Goal: Task Accomplishment & Management: Complete application form

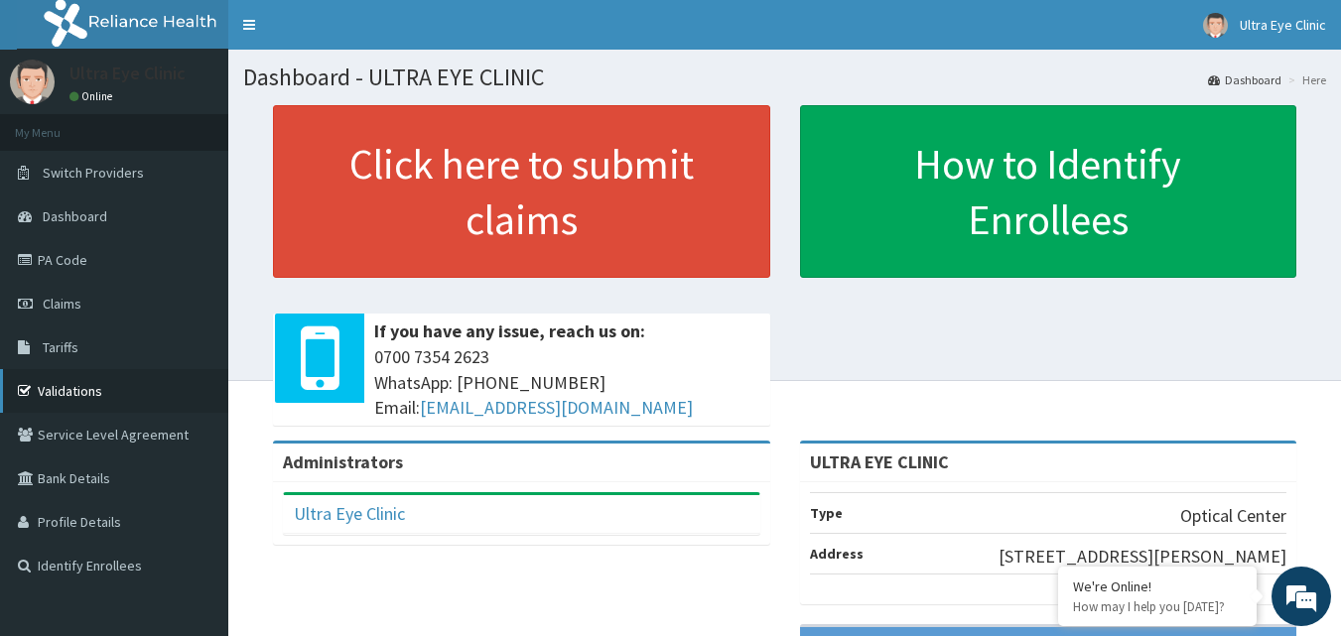
click at [90, 398] on link "Validations" at bounding box center [114, 391] width 228 height 44
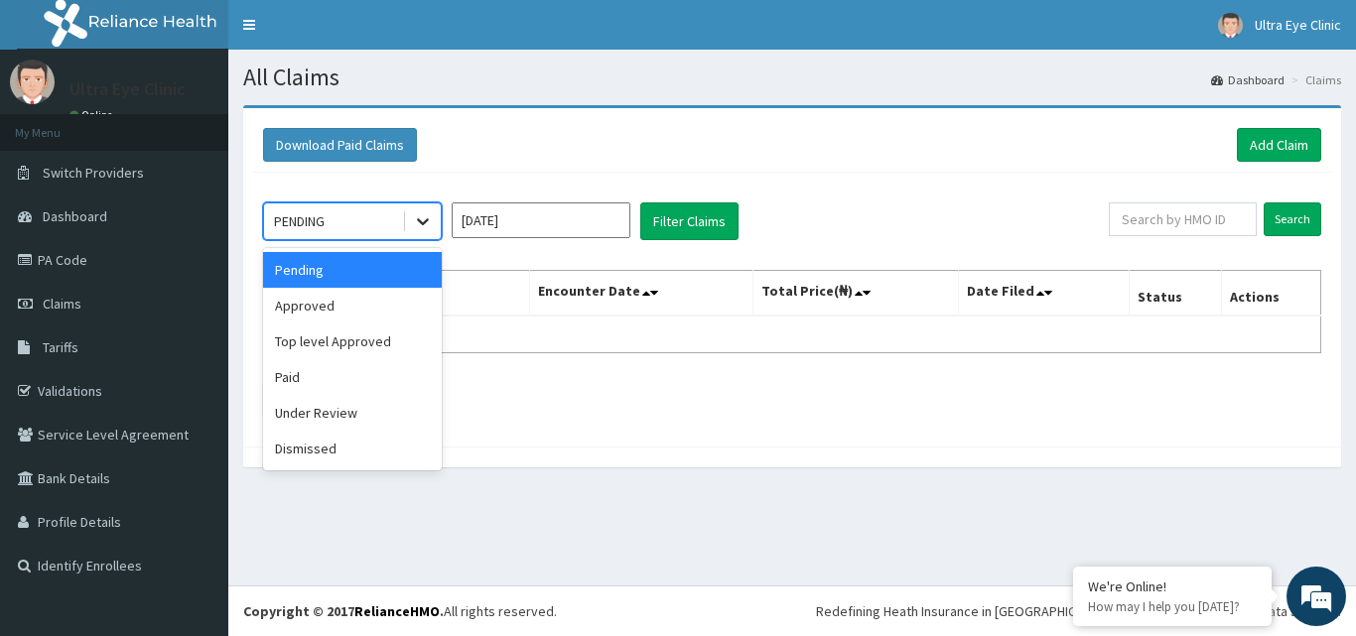
click at [417, 215] on icon at bounding box center [423, 221] width 20 height 20
click at [390, 310] on div "Approved" at bounding box center [352, 306] width 179 height 36
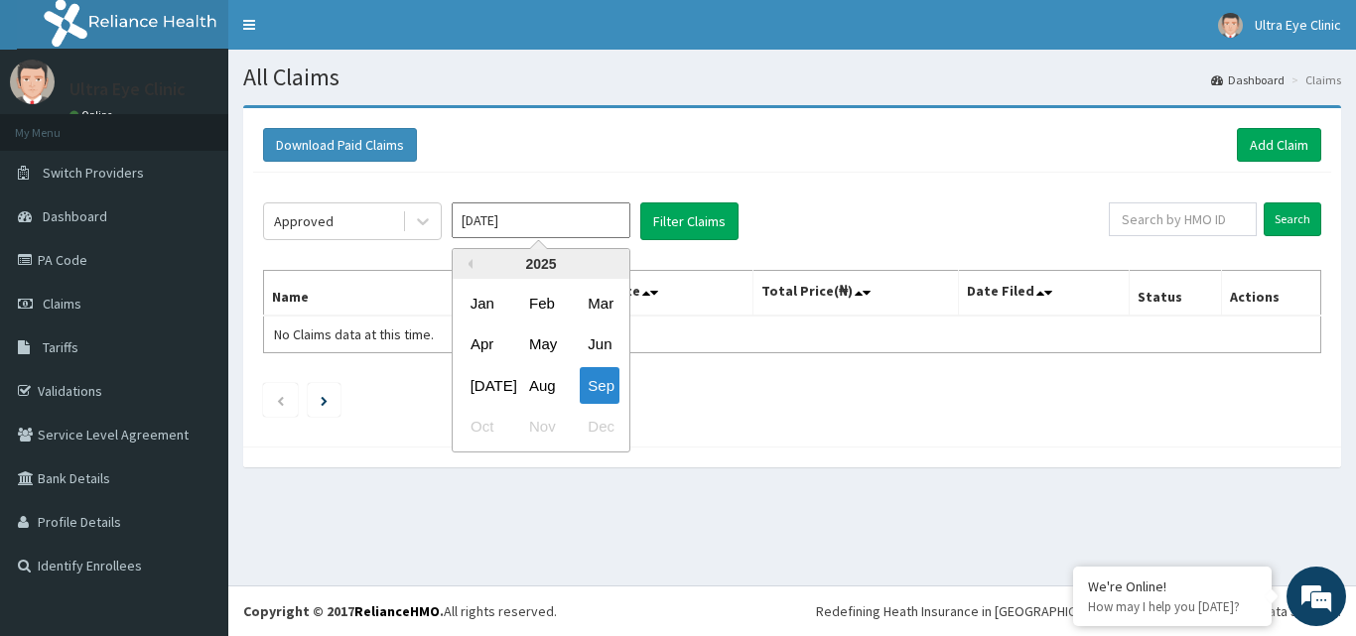
click at [599, 220] on input "Sep 2025" at bounding box center [541, 221] width 179 height 36
click at [542, 382] on div "Aug" at bounding box center [541, 385] width 40 height 37
type input "[DATE]"
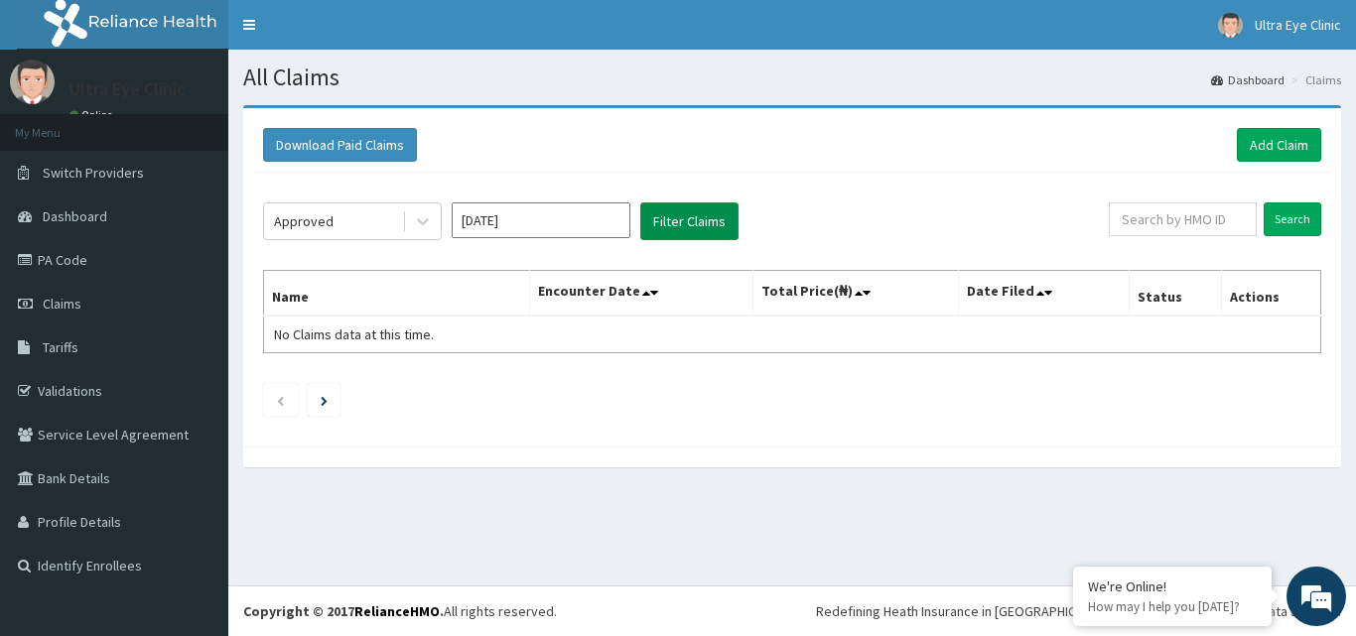
click at [692, 215] on button "Filter Claims" at bounding box center [689, 222] width 98 height 38
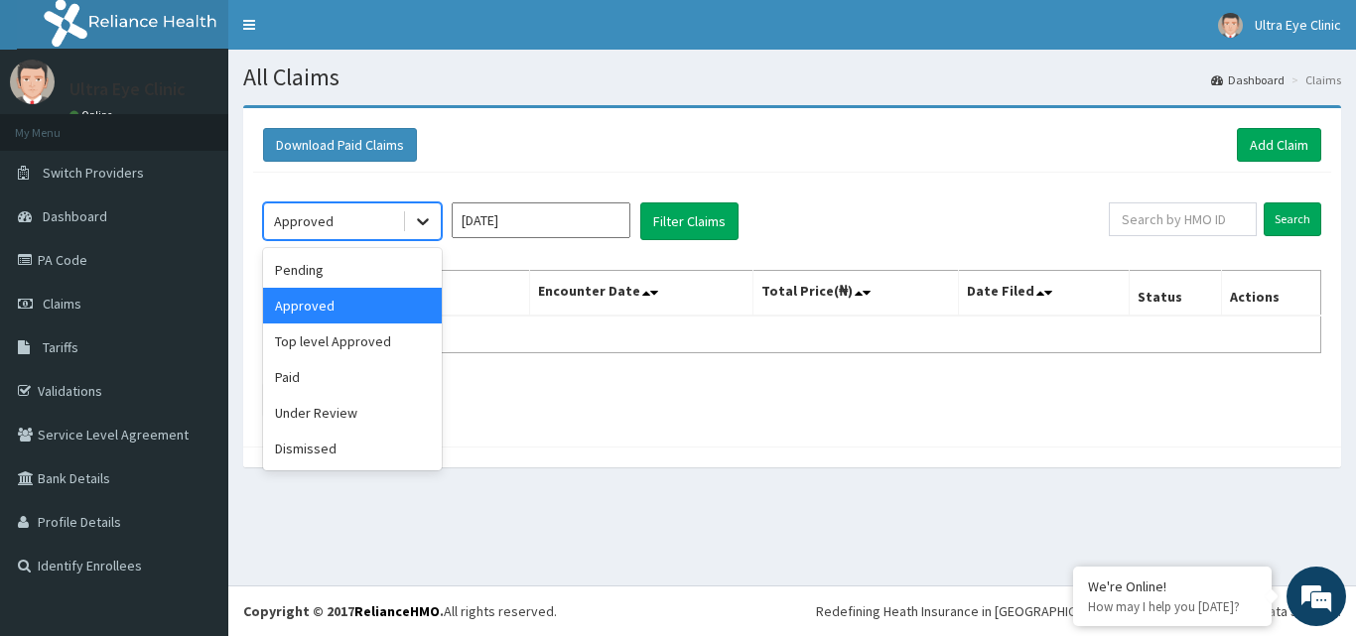
click at [418, 223] on icon at bounding box center [423, 221] width 20 height 20
click at [390, 272] on div "Pending" at bounding box center [352, 270] width 179 height 36
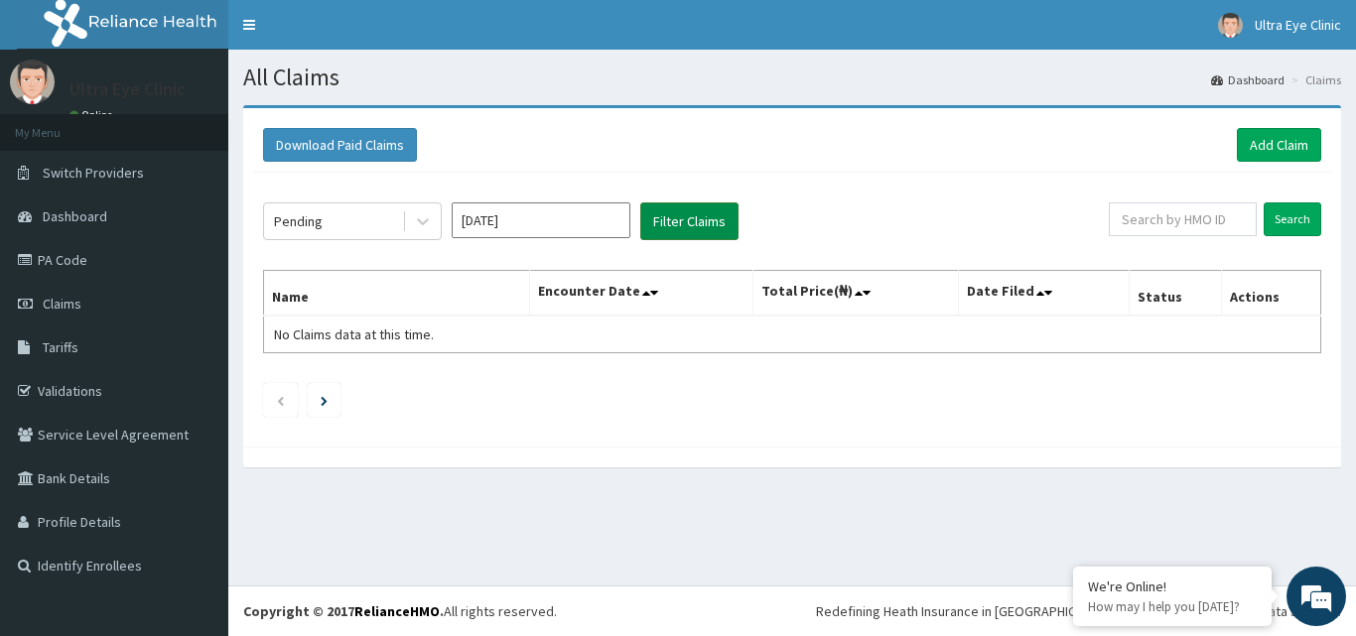
click at [651, 217] on button "Filter Claims" at bounding box center [689, 222] width 98 height 38
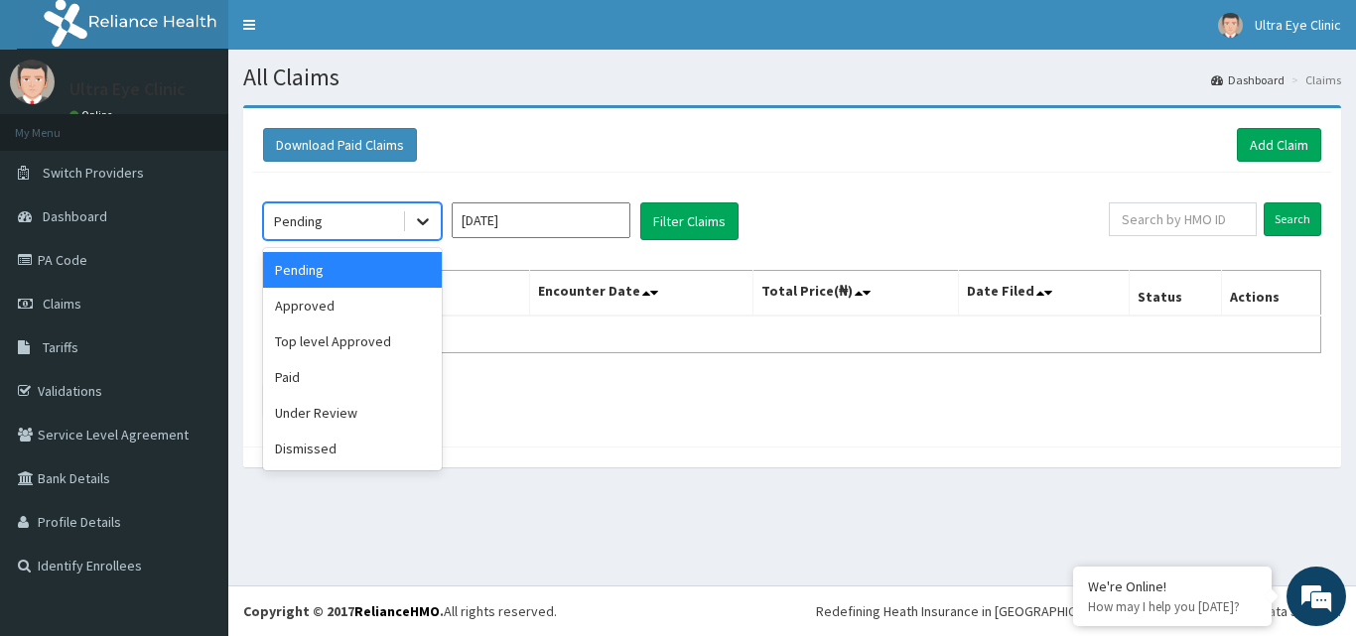
click at [430, 223] on icon at bounding box center [423, 221] width 20 height 20
click at [389, 331] on div "Top level Approved" at bounding box center [352, 342] width 179 height 36
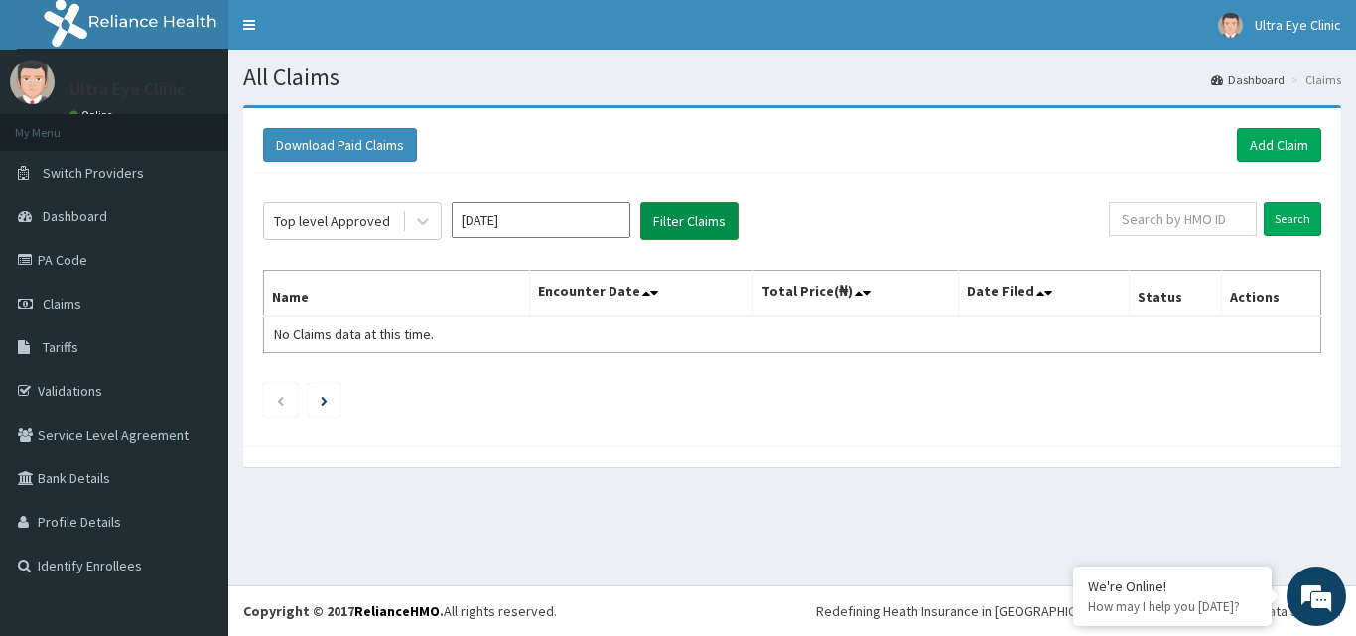
click at [717, 218] on button "Filter Claims" at bounding box center [689, 222] width 98 height 38
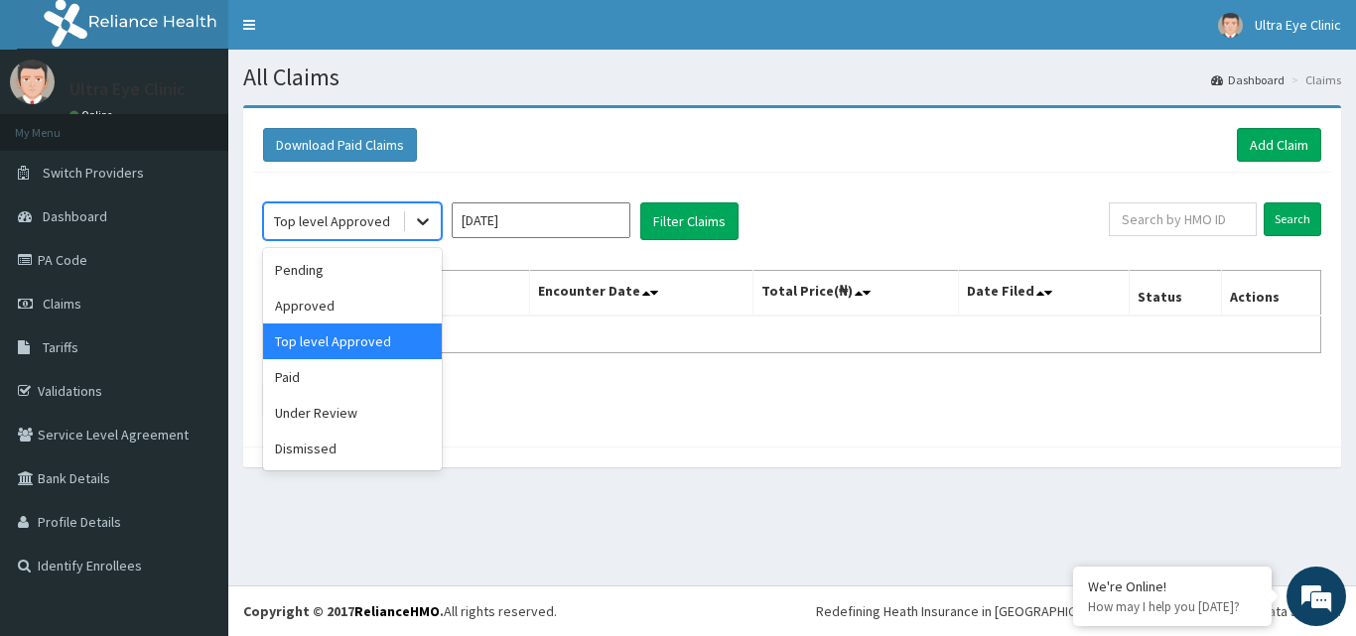
click at [412, 229] on div at bounding box center [423, 222] width 36 height 36
click at [373, 380] on div "Paid" at bounding box center [352, 377] width 179 height 36
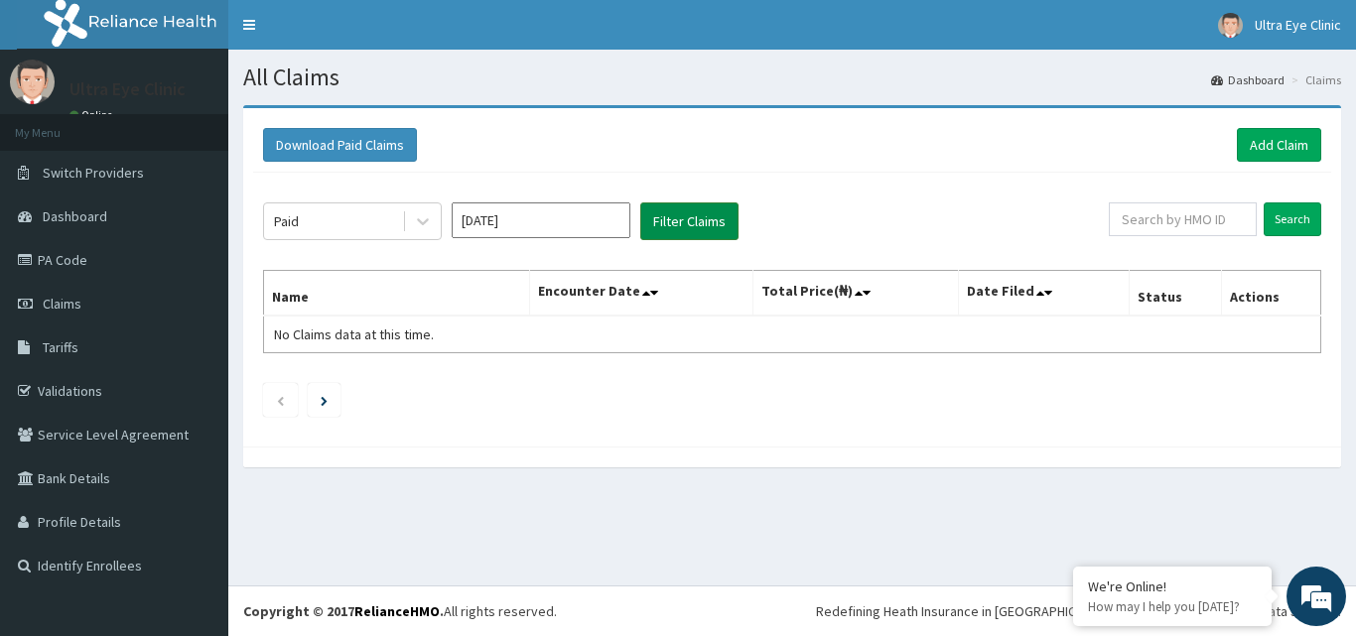
click at [662, 233] on button "Filter Claims" at bounding box center [689, 222] width 98 height 38
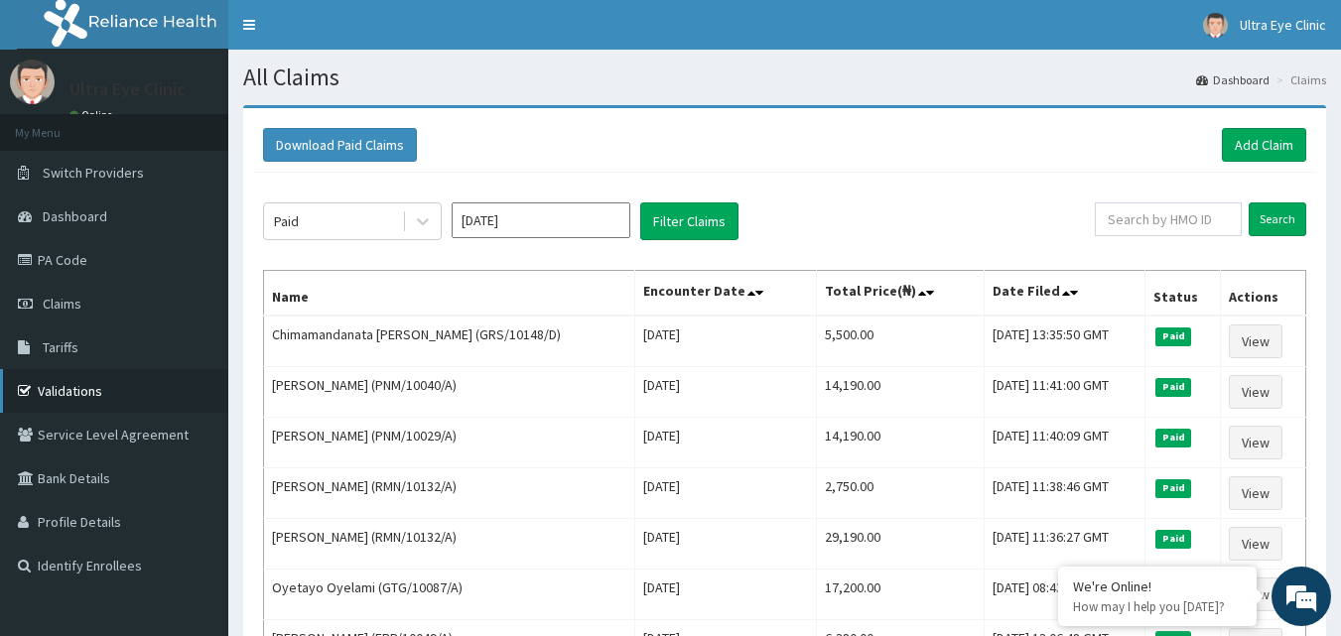
click at [133, 387] on link "Validations" at bounding box center [114, 391] width 228 height 44
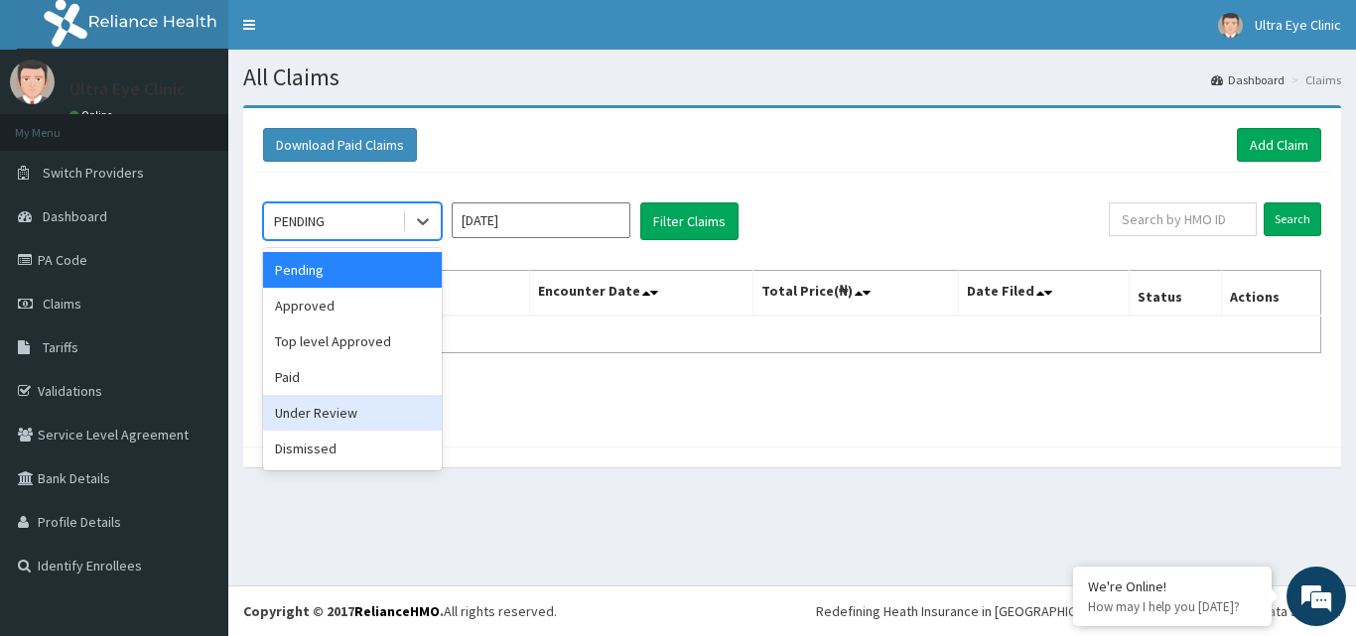
click at [379, 427] on div "Under Review" at bounding box center [352, 413] width 179 height 36
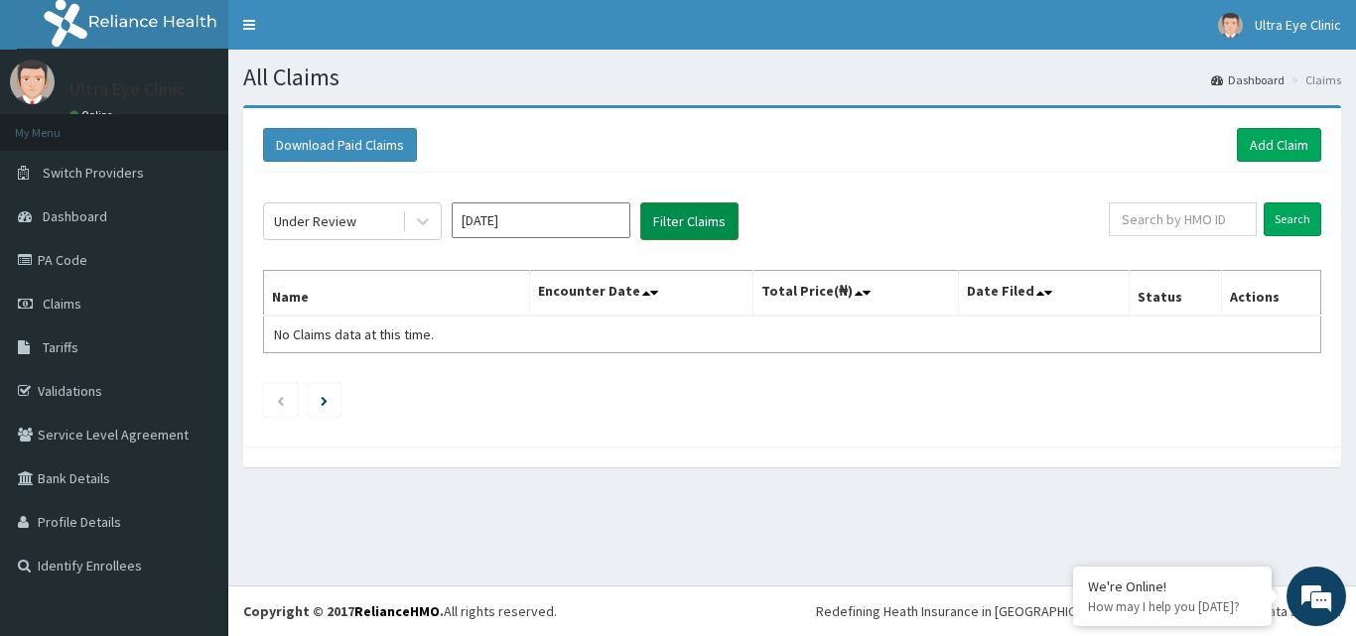
click at [721, 211] on button "Filter Claims" at bounding box center [689, 222] width 98 height 38
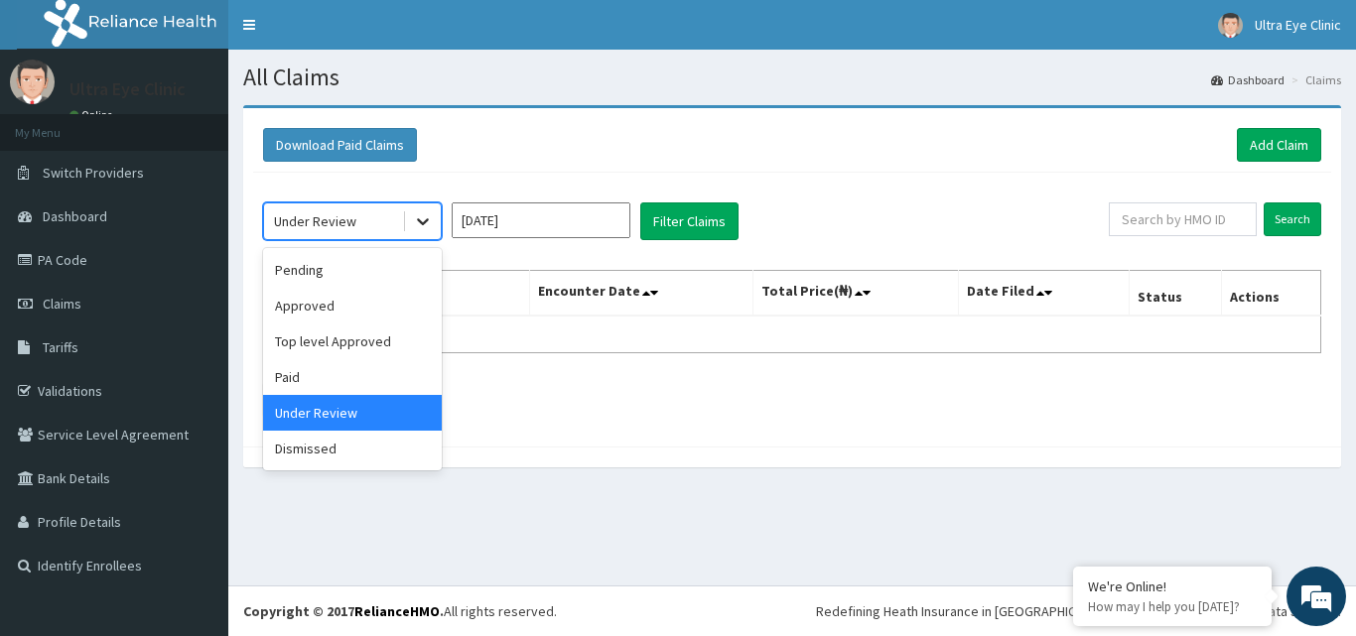
click at [431, 224] on icon at bounding box center [423, 221] width 20 height 20
click at [398, 441] on div "Dismissed" at bounding box center [352, 449] width 179 height 36
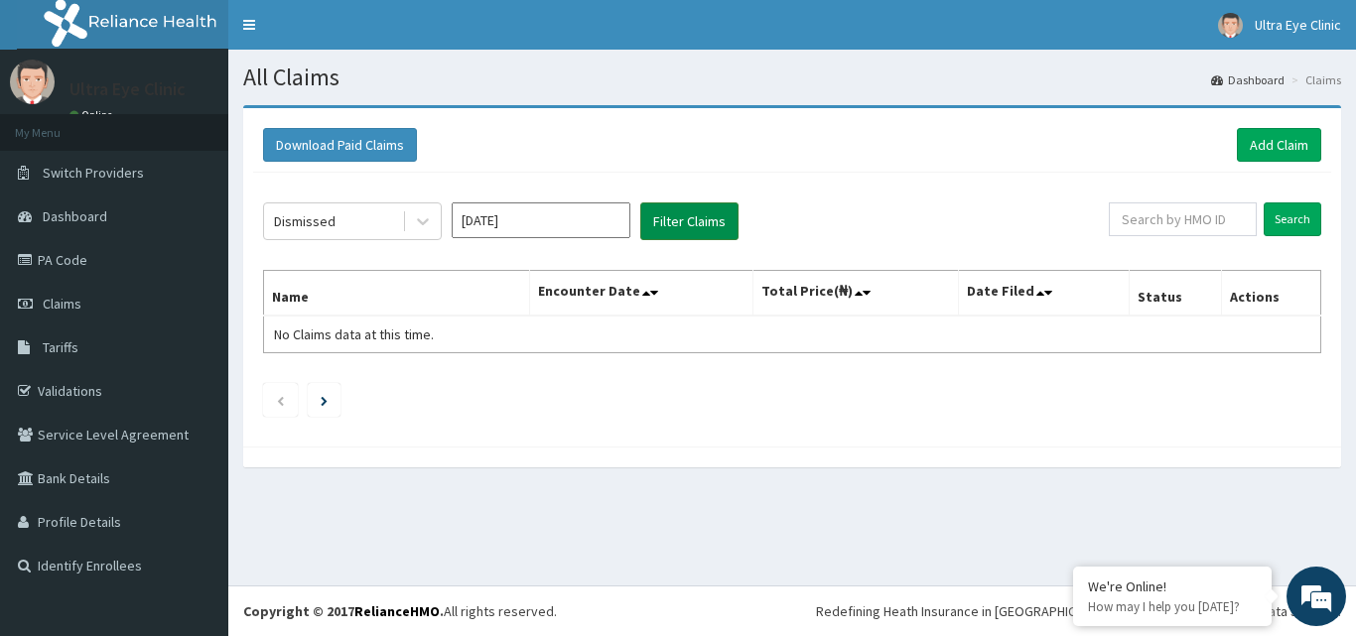
click at [678, 220] on button "Filter Claims" at bounding box center [689, 222] width 98 height 38
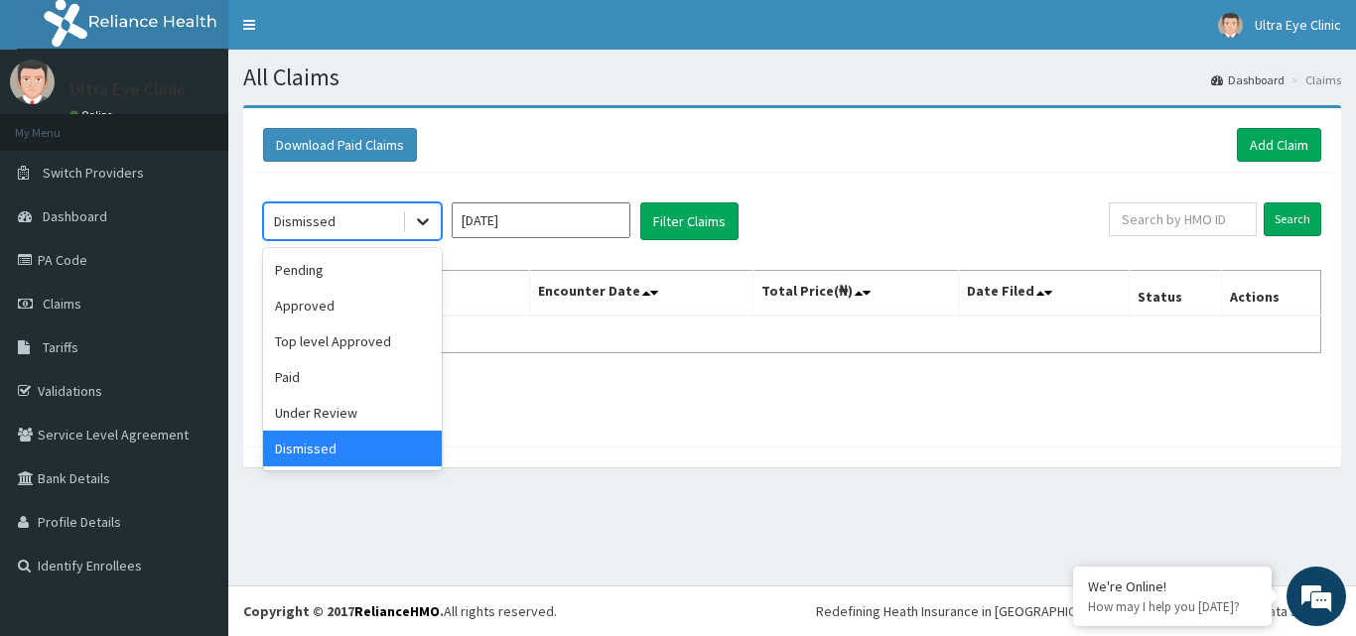
click at [411, 227] on div at bounding box center [423, 222] width 36 height 36
click at [333, 338] on div "Top level Approved" at bounding box center [352, 342] width 179 height 36
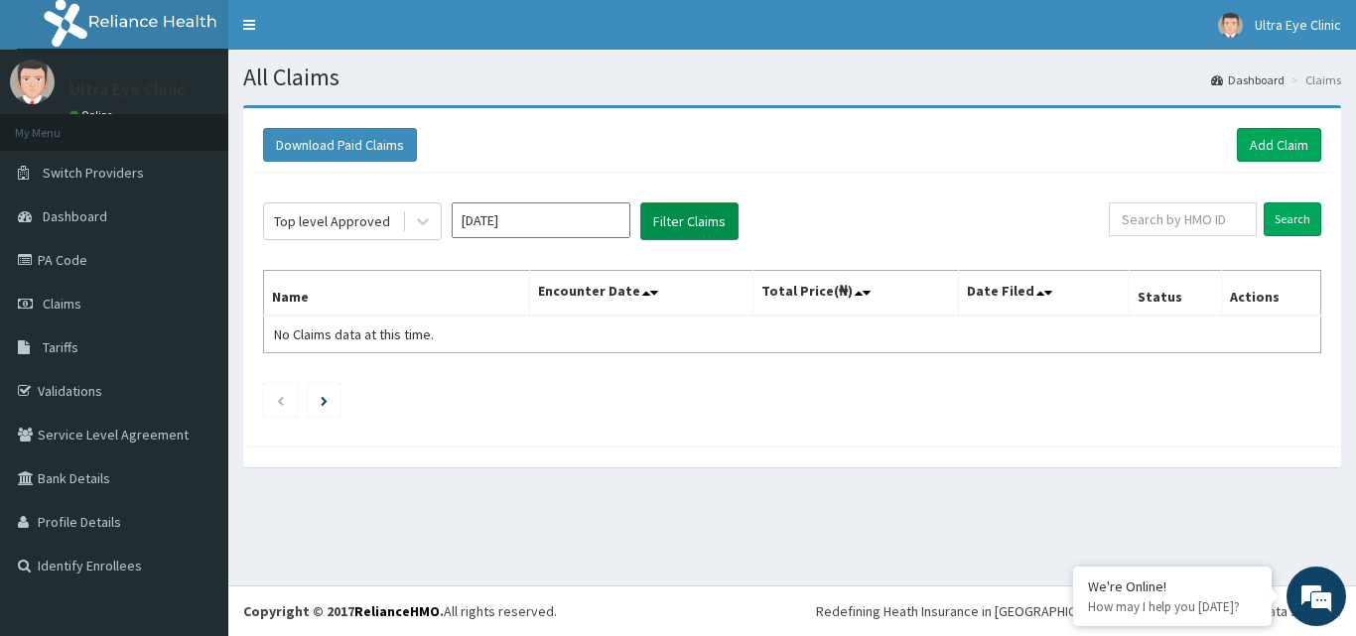
click at [649, 231] on button "Filter Claims" at bounding box center [689, 222] width 98 height 38
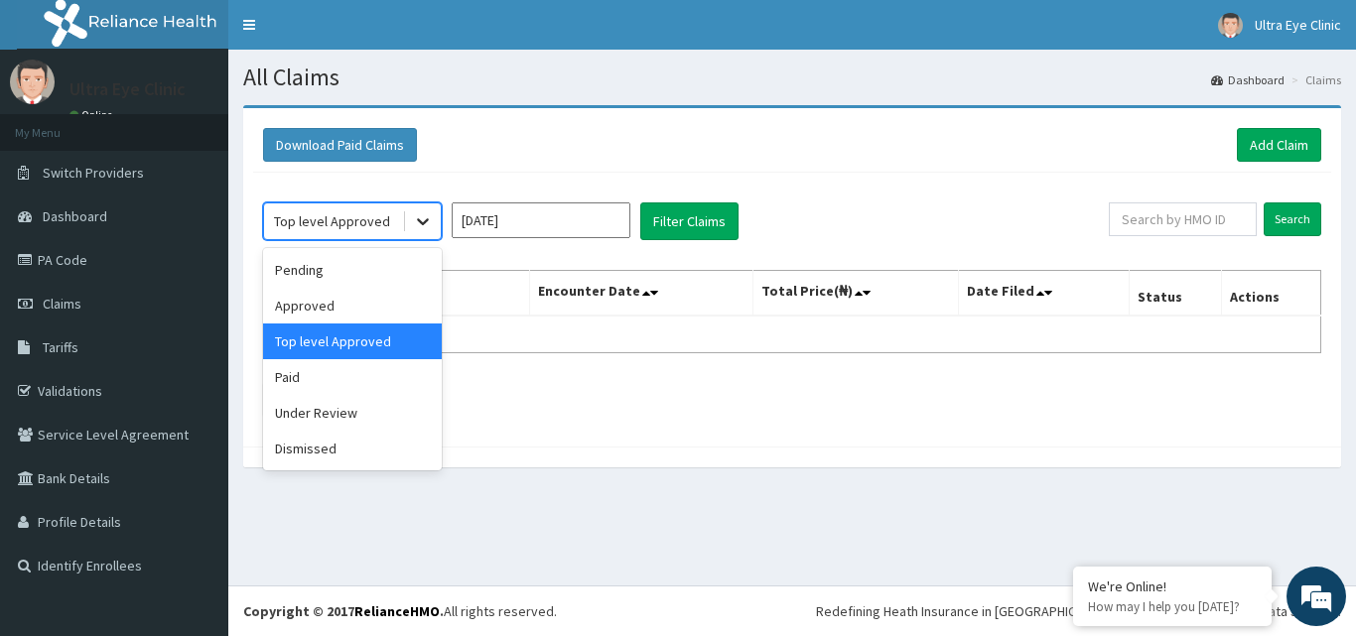
click at [419, 225] on icon at bounding box center [423, 221] width 20 height 20
click at [409, 373] on div "Paid" at bounding box center [352, 377] width 179 height 36
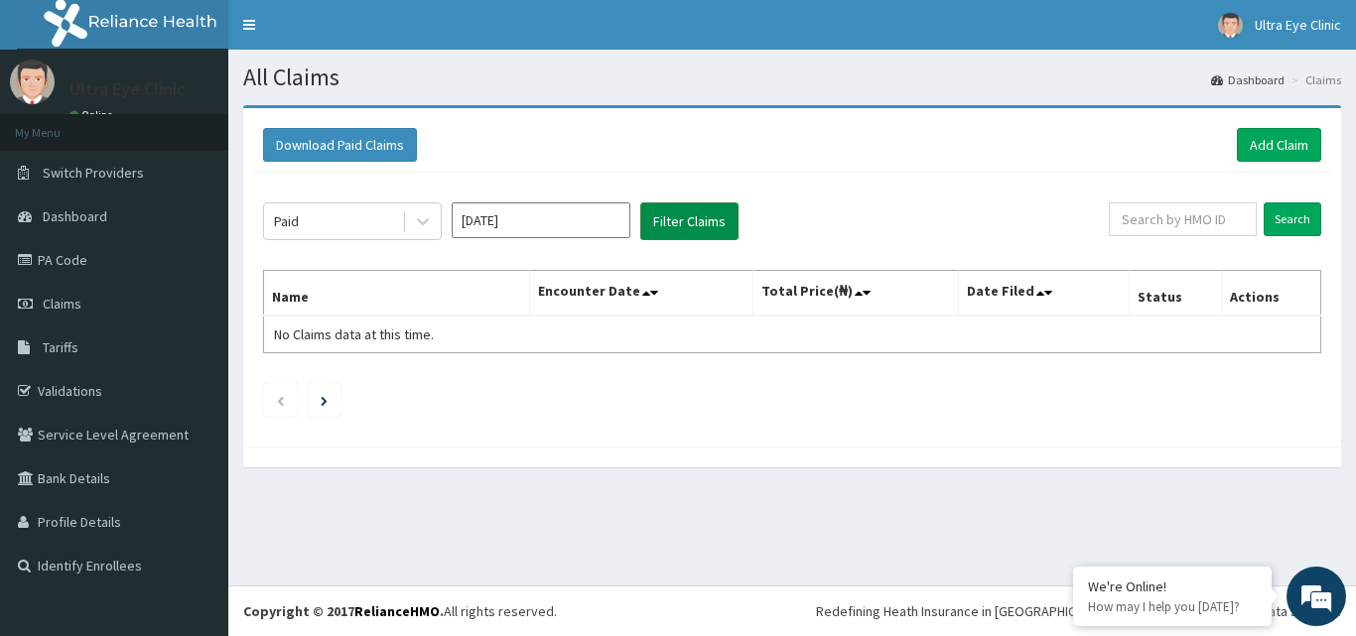
click at [712, 206] on button "Filter Claims" at bounding box center [689, 222] width 98 height 38
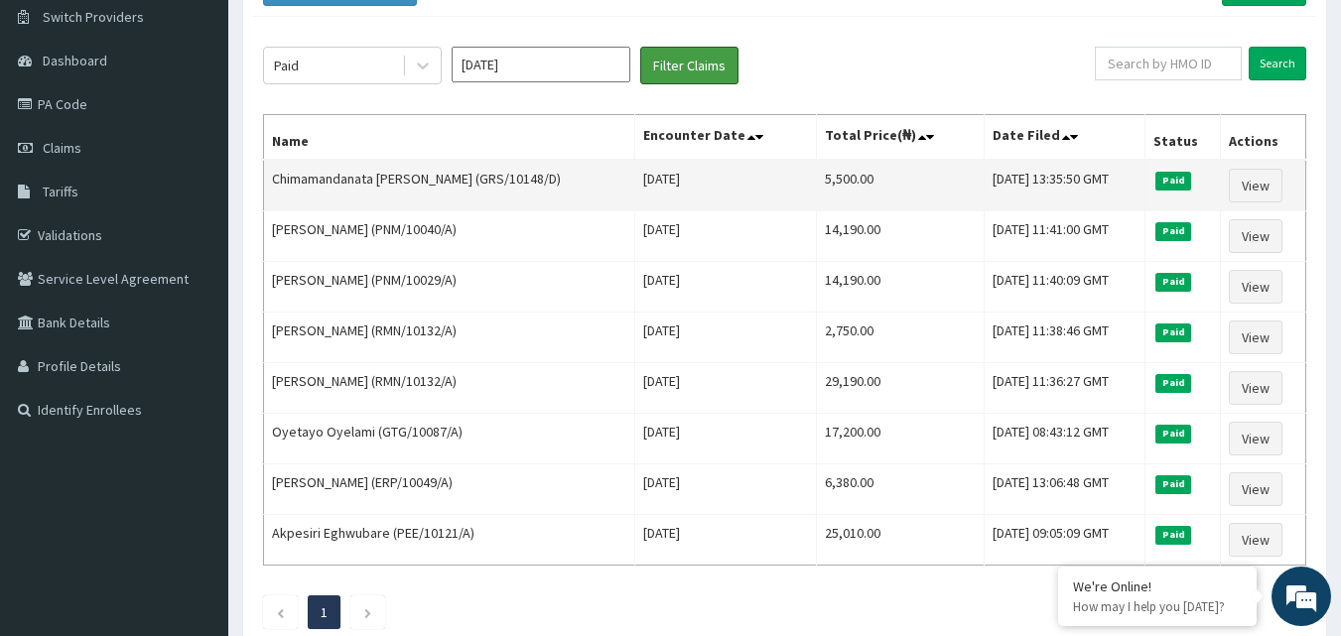
scroll to position [159, 0]
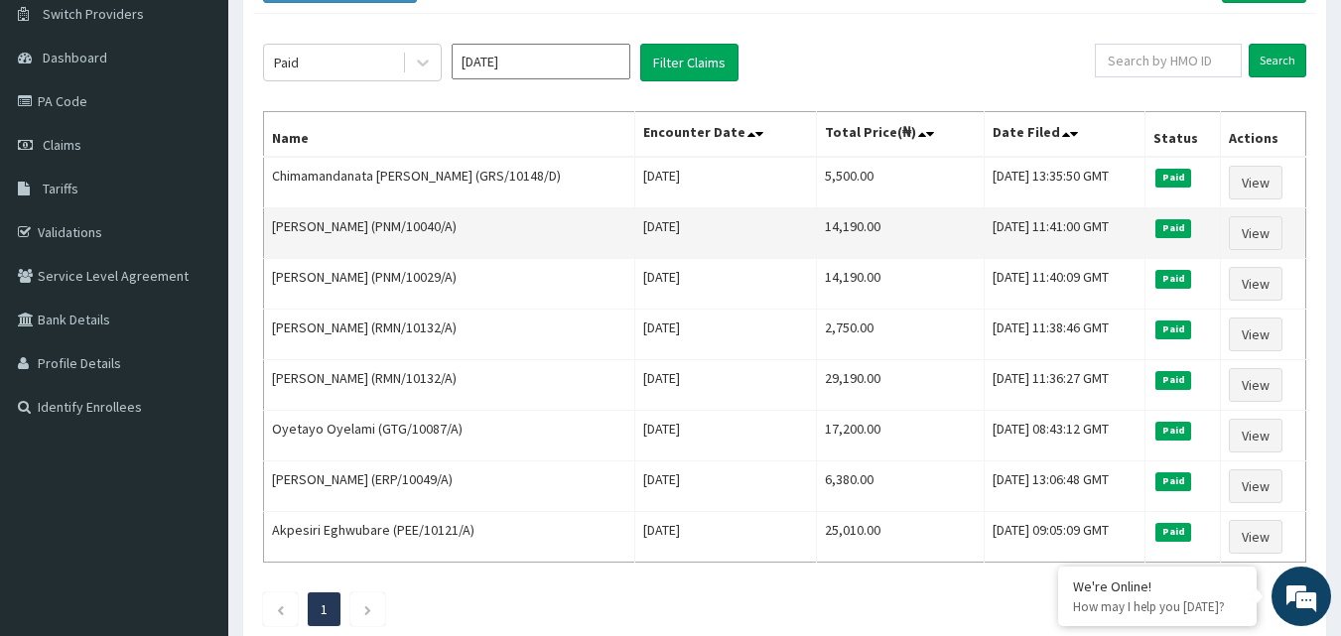
click at [1192, 224] on span "Paid" at bounding box center [1174, 228] width 36 height 18
click at [1250, 226] on link "View" at bounding box center [1256, 233] width 54 height 34
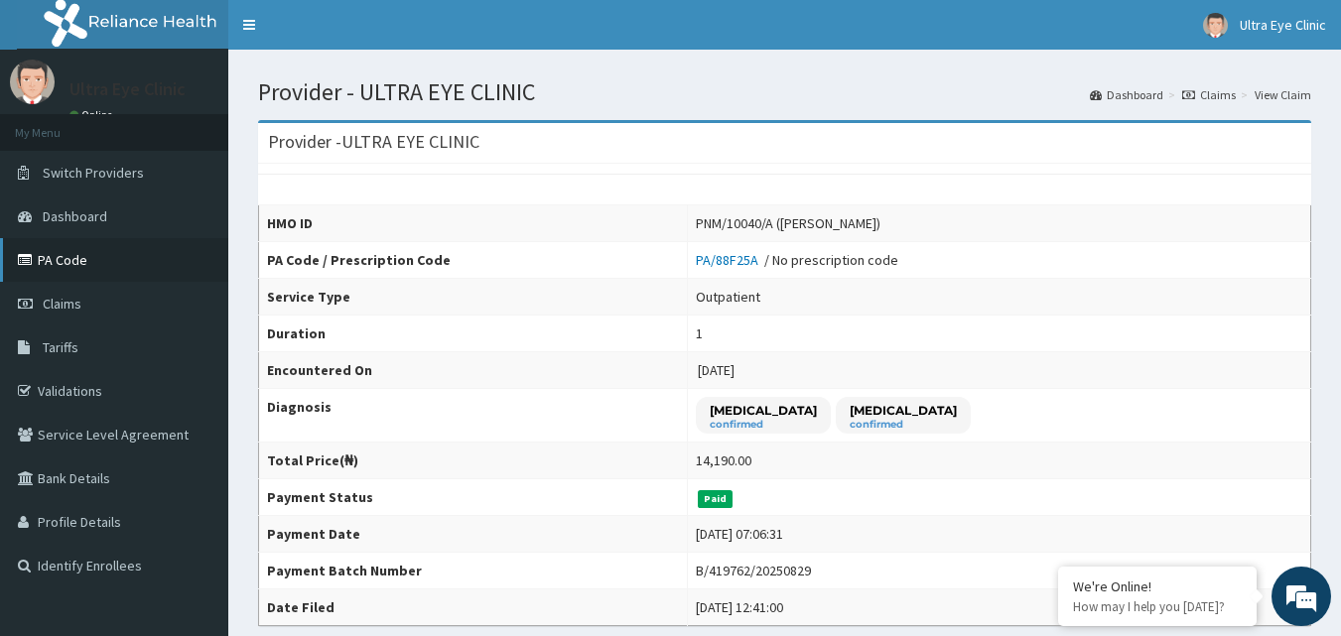
click at [124, 254] on link "PA Code" at bounding box center [114, 260] width 228 height 44
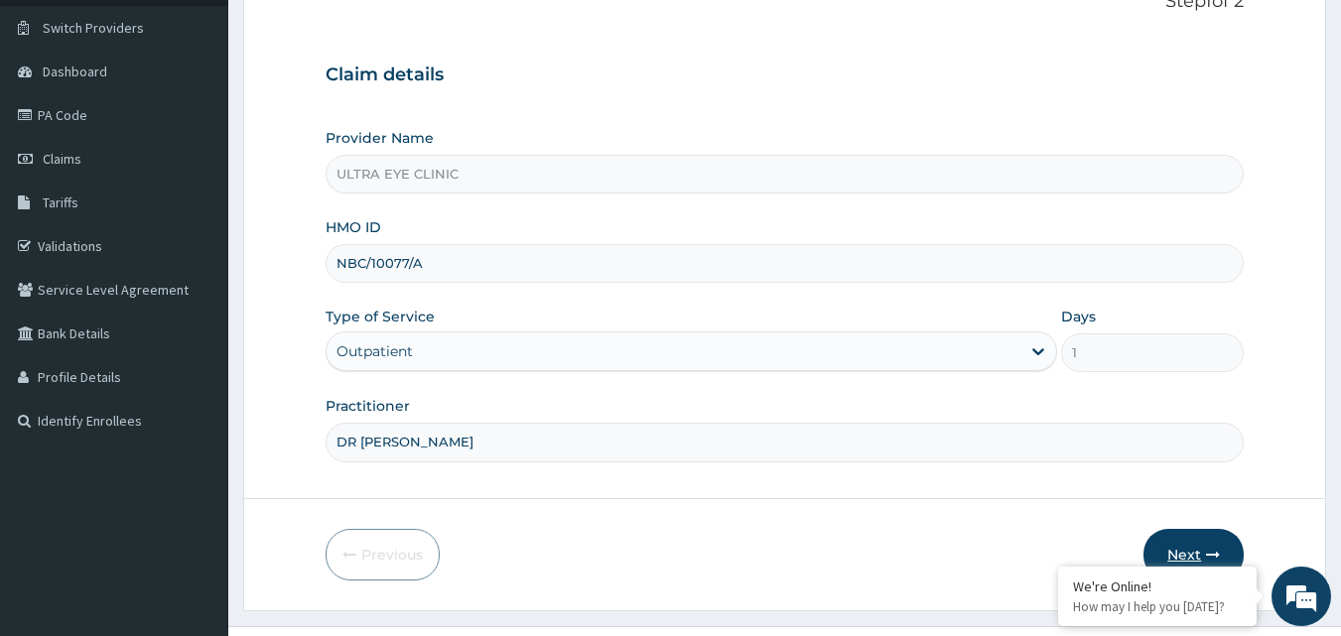
type input "DR [PERSON_NAME]"
click at [1185, 533] on button "Next" at bounding box center [1194, 555] width 100 height 52
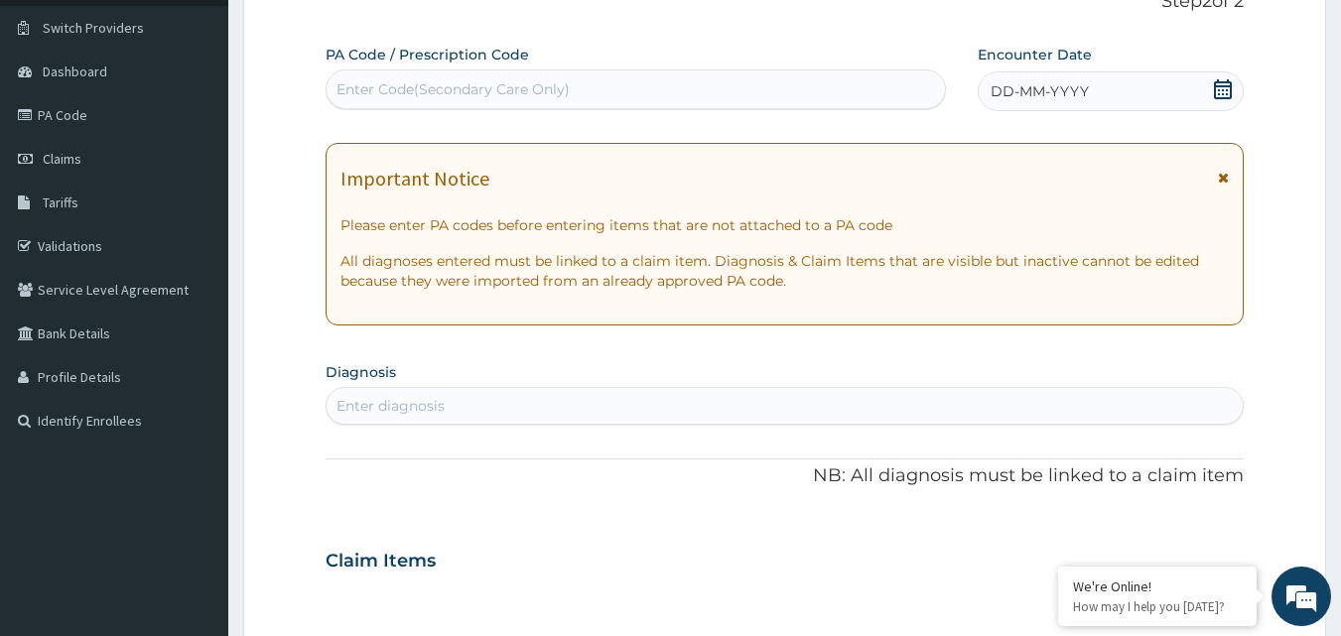
click at [588, 82] on div "Enter Code(Secondary Care Only)" at bounding box center [637, 89] width 620 height 32
paste input "PA/2C4262"
type input "PA/2C4262"
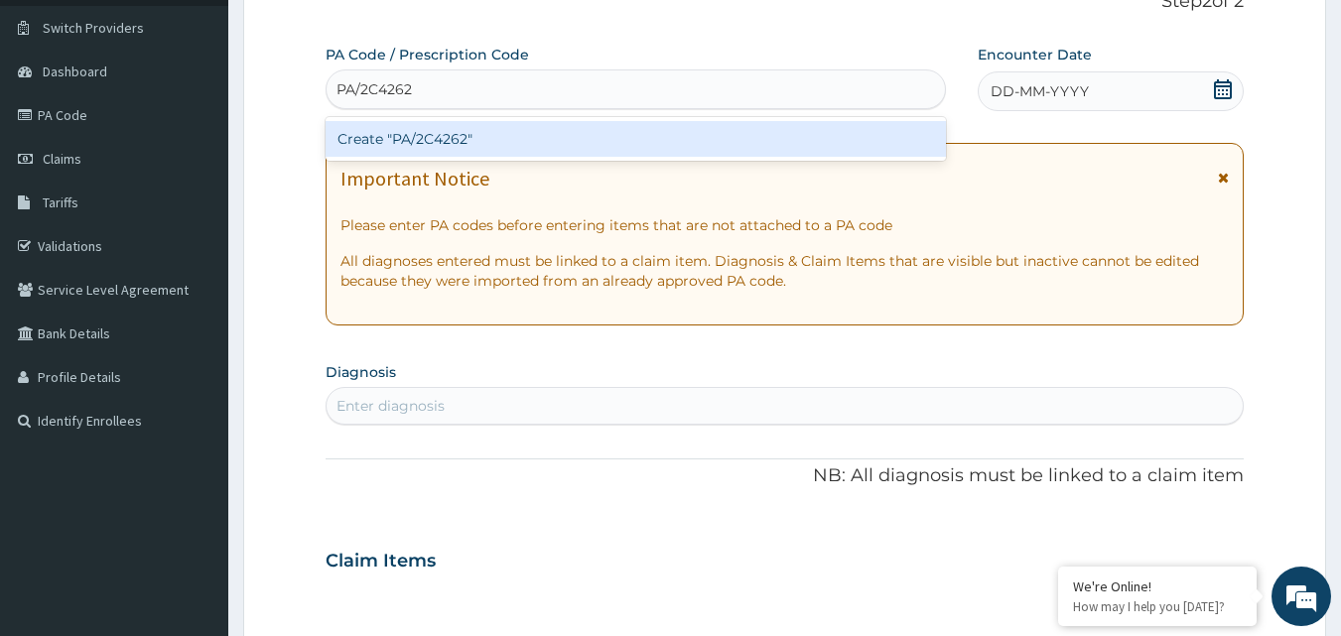
click at [492, 141] on div "Create "PA/2C4262"" at bounding box center [637, 139] width 622 height 36
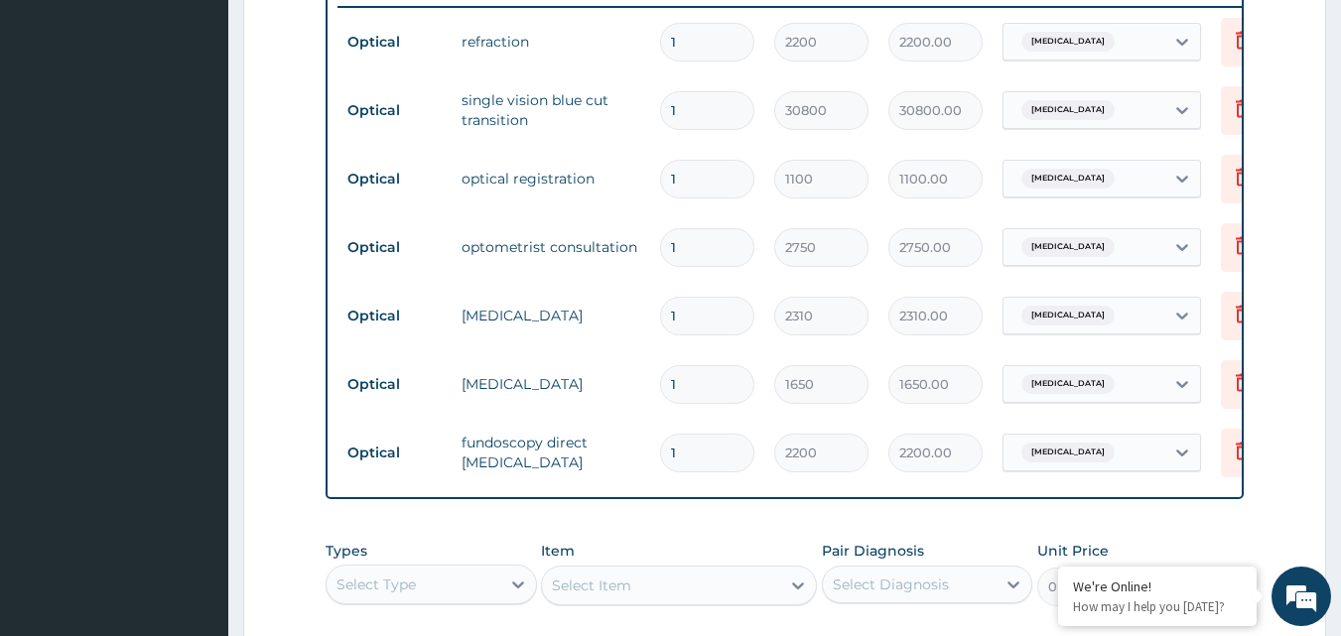
scroll to position [1127, 0]
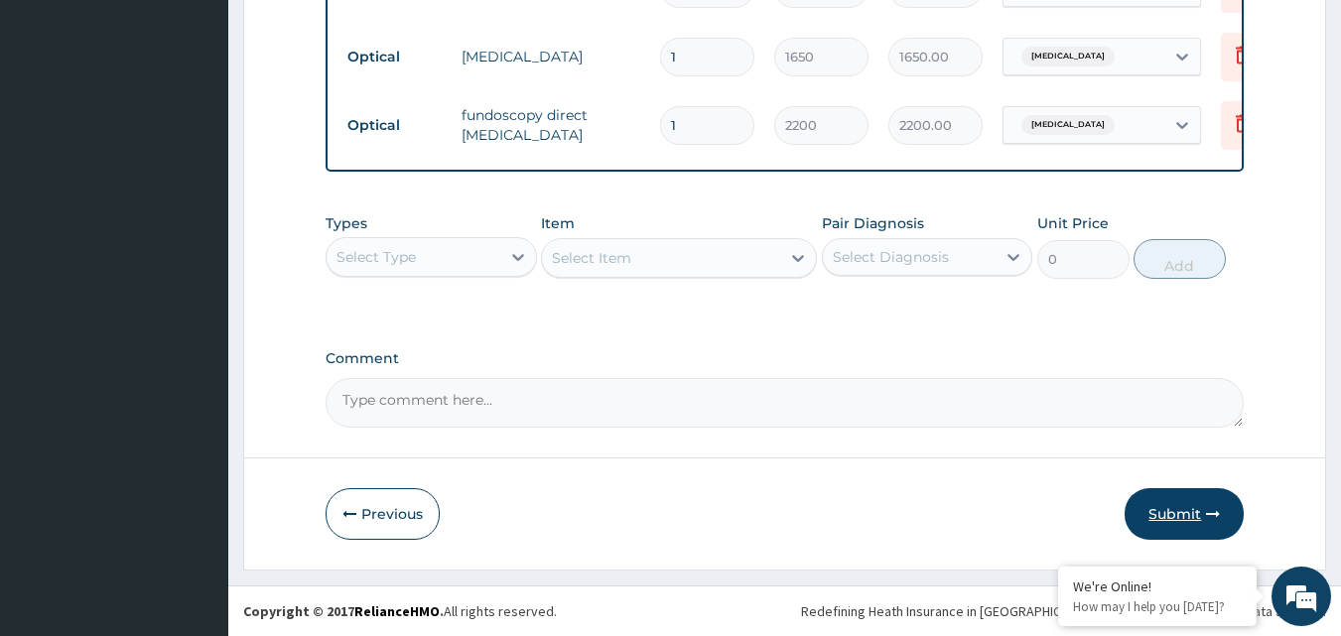
click at [1165, 507] on button "Submit" at bounding box center [1184, 515] width 119 height 52
